Goal: Find specific page/section: Find specific page/section

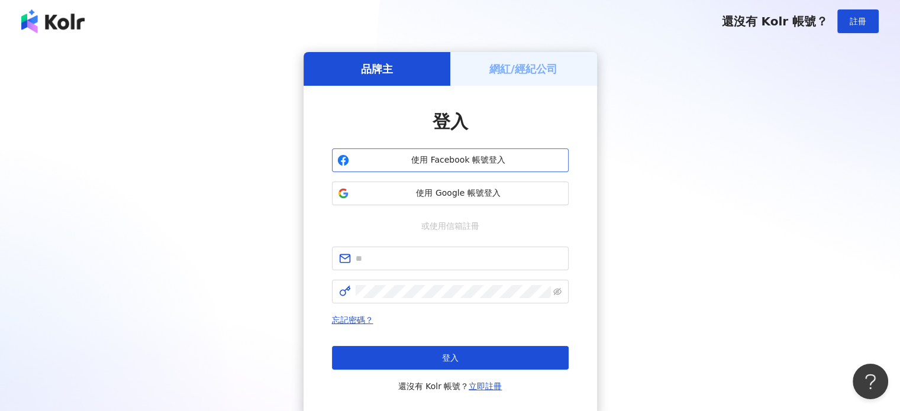
click at [478, 163] on span "使用 Facebook 帳號登入" at bounding box center [458, 160] width 209 height 12
click at [542, 67] on h5 "網紅/經紀公司" at bounding box center [523, 69] width 68 height 15
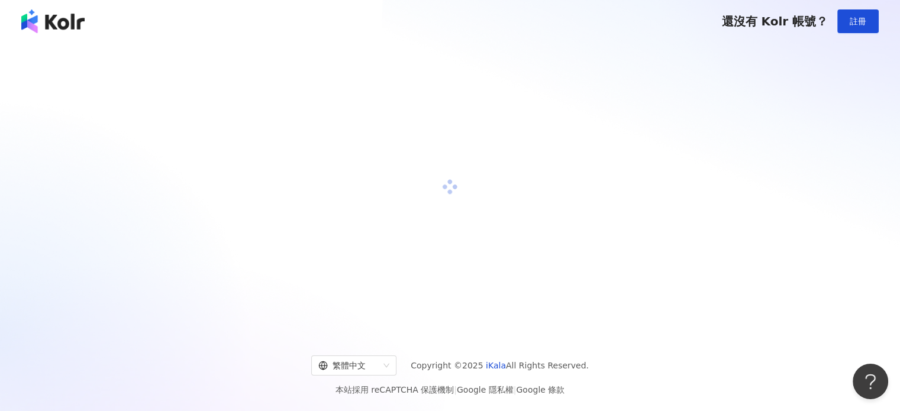
click at [494, 154] on div at bounding box center [449, 187] width 871 height 270
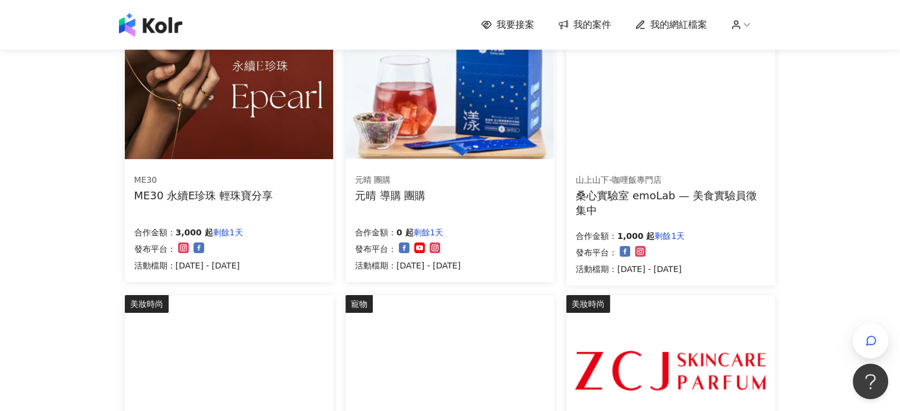
scroll to position [59, 0]
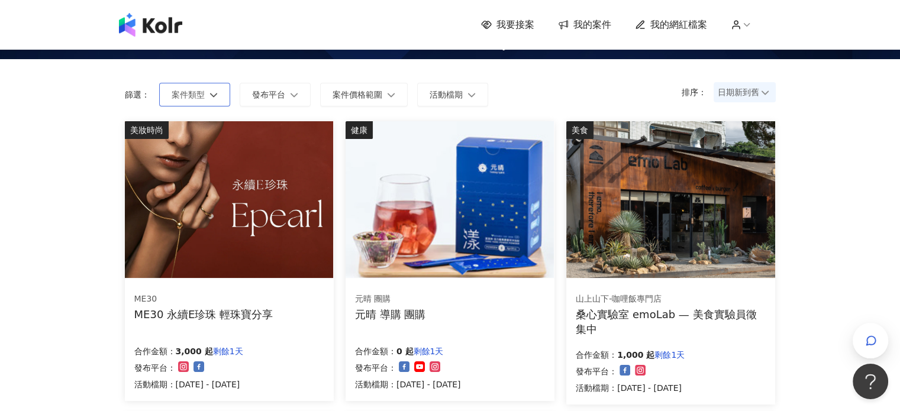
click at [209, 97] on icon "button" at bounding box center [213, 95] width 8 height 8
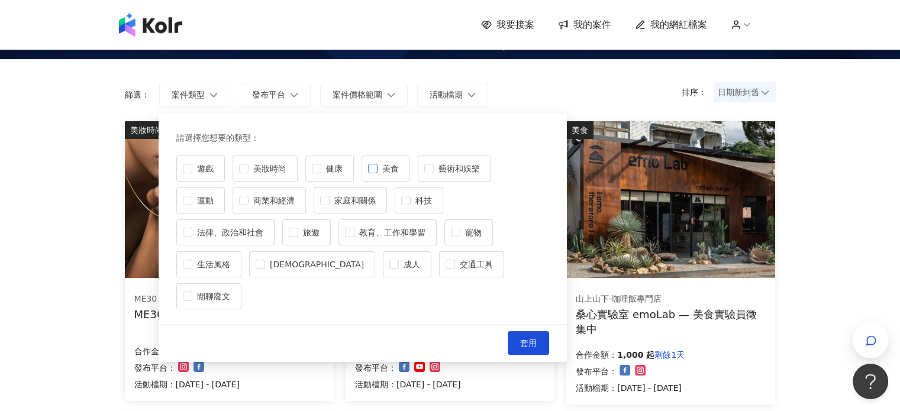
click at [376, 169] on label "美食" at bounding box center [385, 169] width 49 height 26
click at [525, 331] on button "套用" at bounding box center [528, 343] width 41 height 24
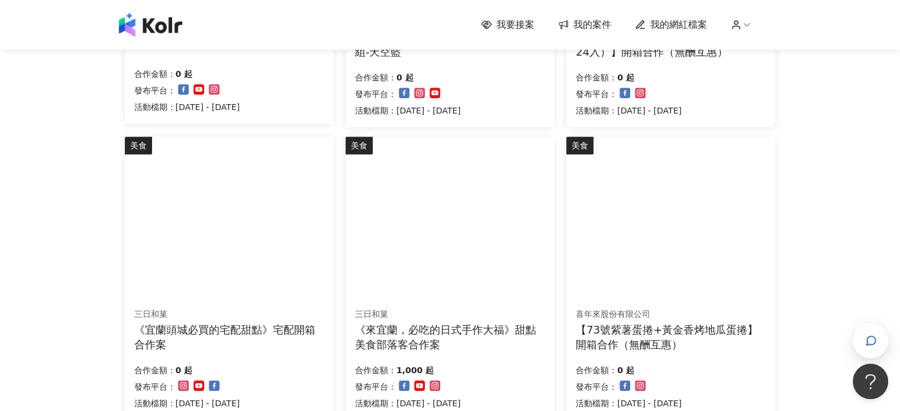
scroll to position [571, 0]
